Goal: Task Accomplishment & Management: Manage account settings

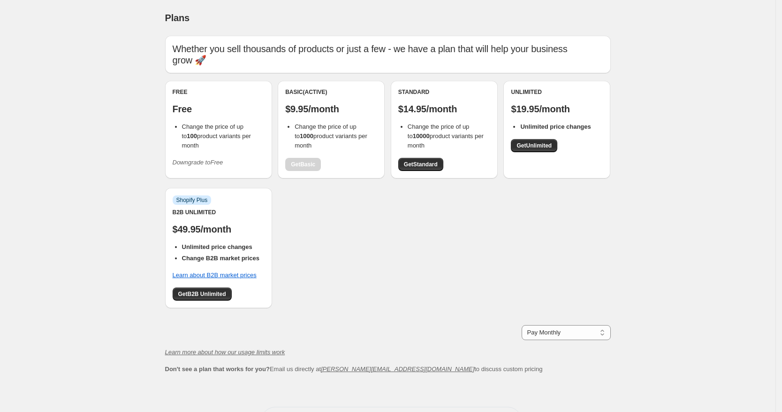
click at [112, 220] on div "Plans. This page is ready Plans Whether you sell thousands of products or just …" at bounding box center [388, 225] width 776 height 450
click at [216, 163] on icon "Downgrade to Free" at bounding box center [198, 162] width 51 height 7
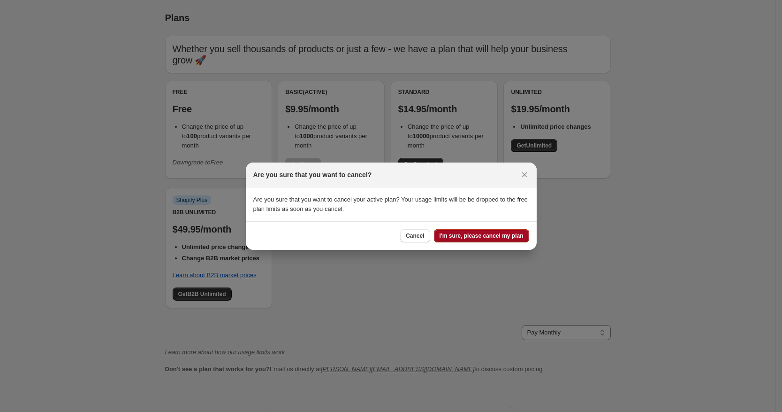
click at [481, 238] on span "I'm sure, please cancel my plan" at bounding box center [482, 236] width 84 height 8
